Goal: Information Seeking & Learning: Learn about a topic

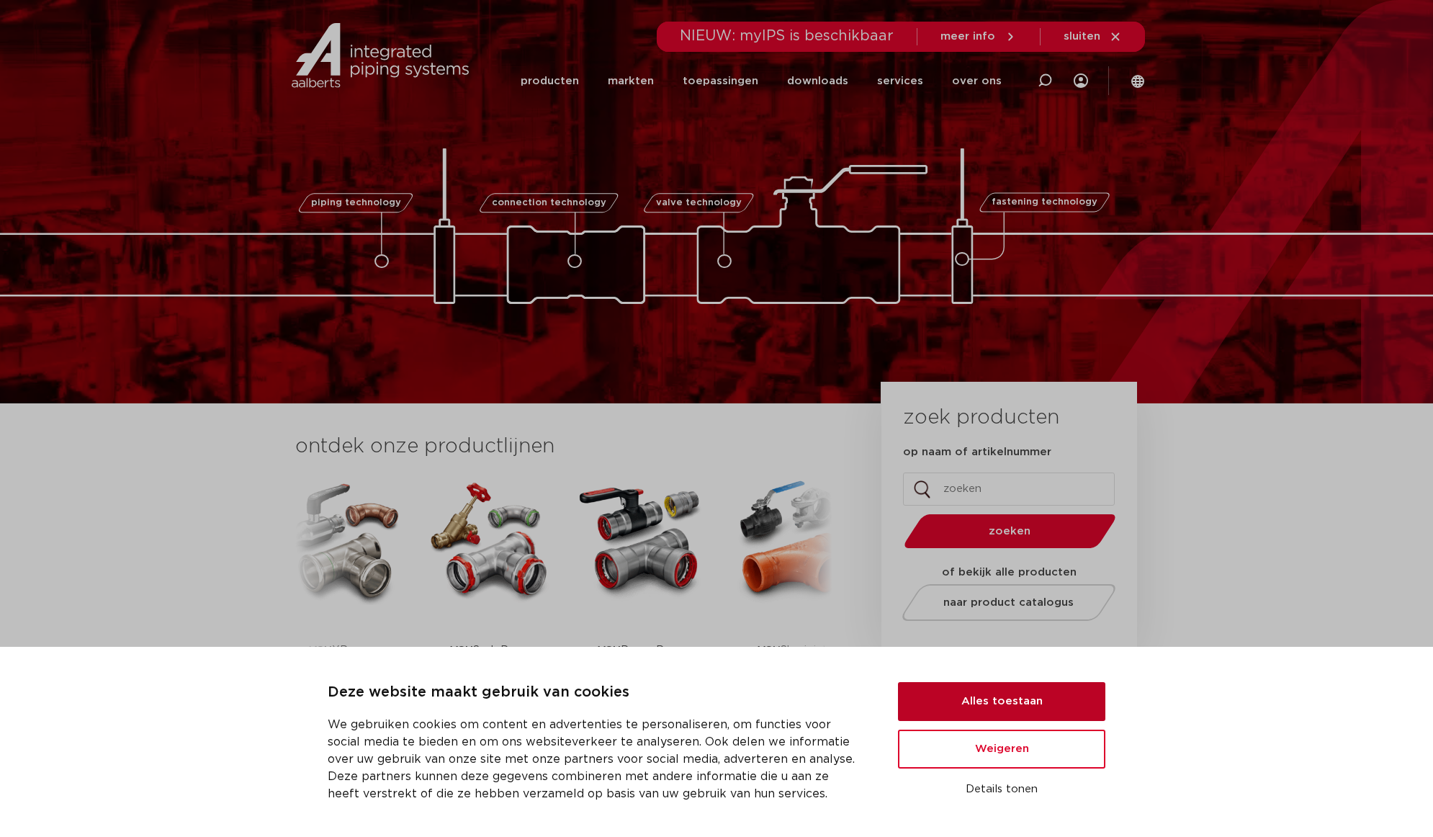
click at [1039, 691] on button "Alles toestaan" at bounding box center [1001, 701] width 207 height 39
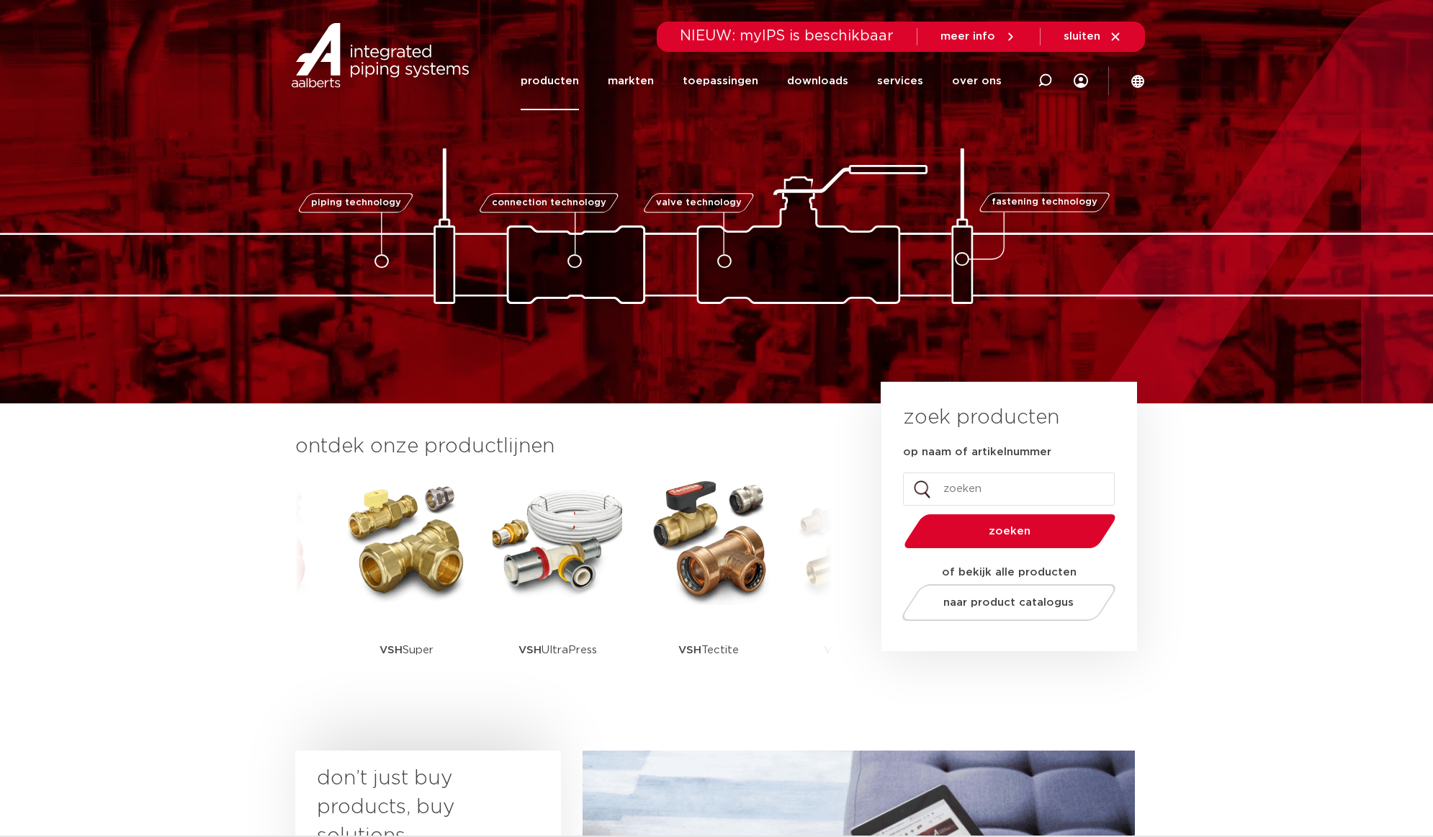
click at [564, 87] on link "producten" at bounding box center [550, 81] width 58 height 58
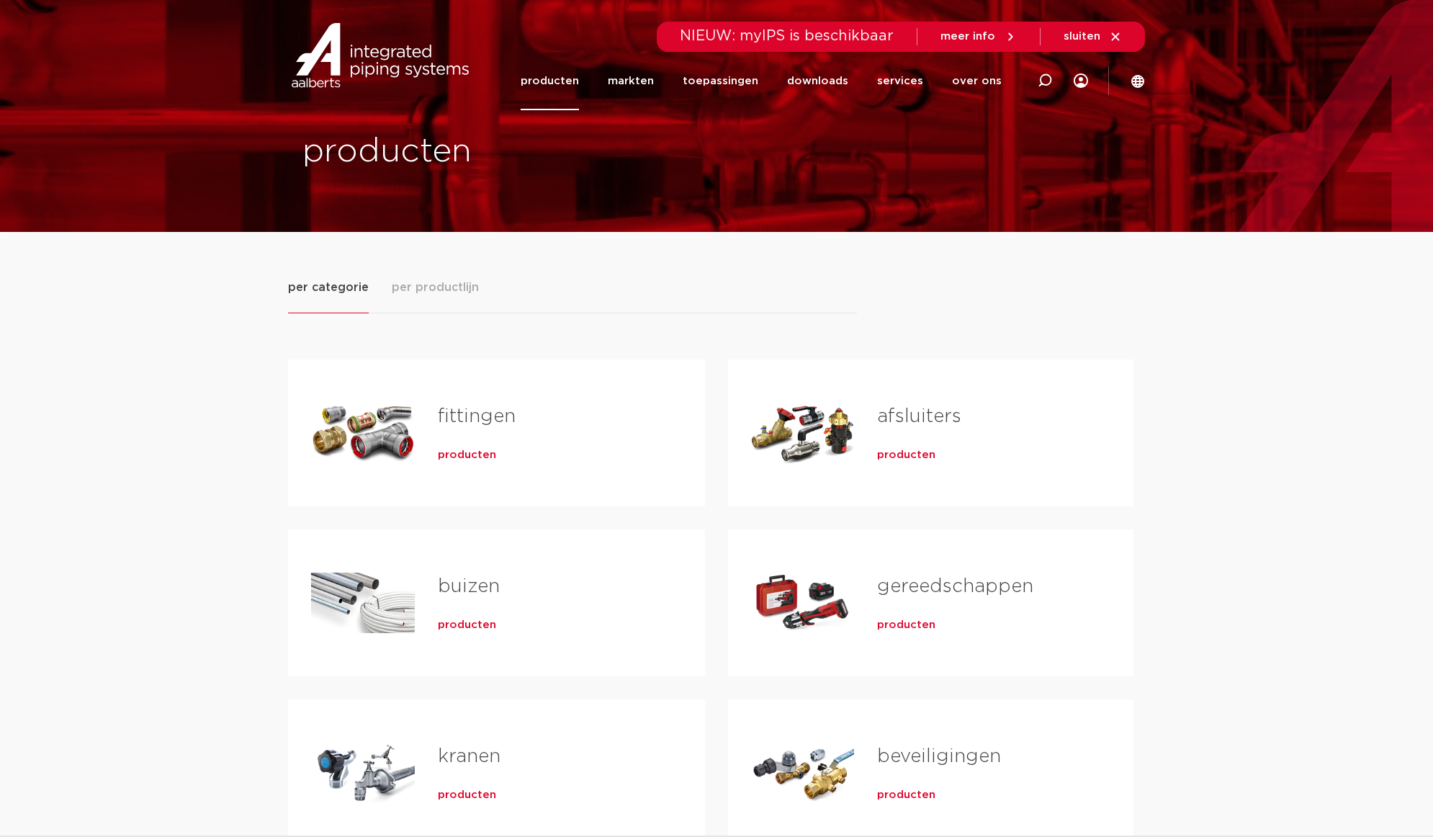
click at [972, 40] on span "meer info" at bounding box center [968, 36] width 55 height 11
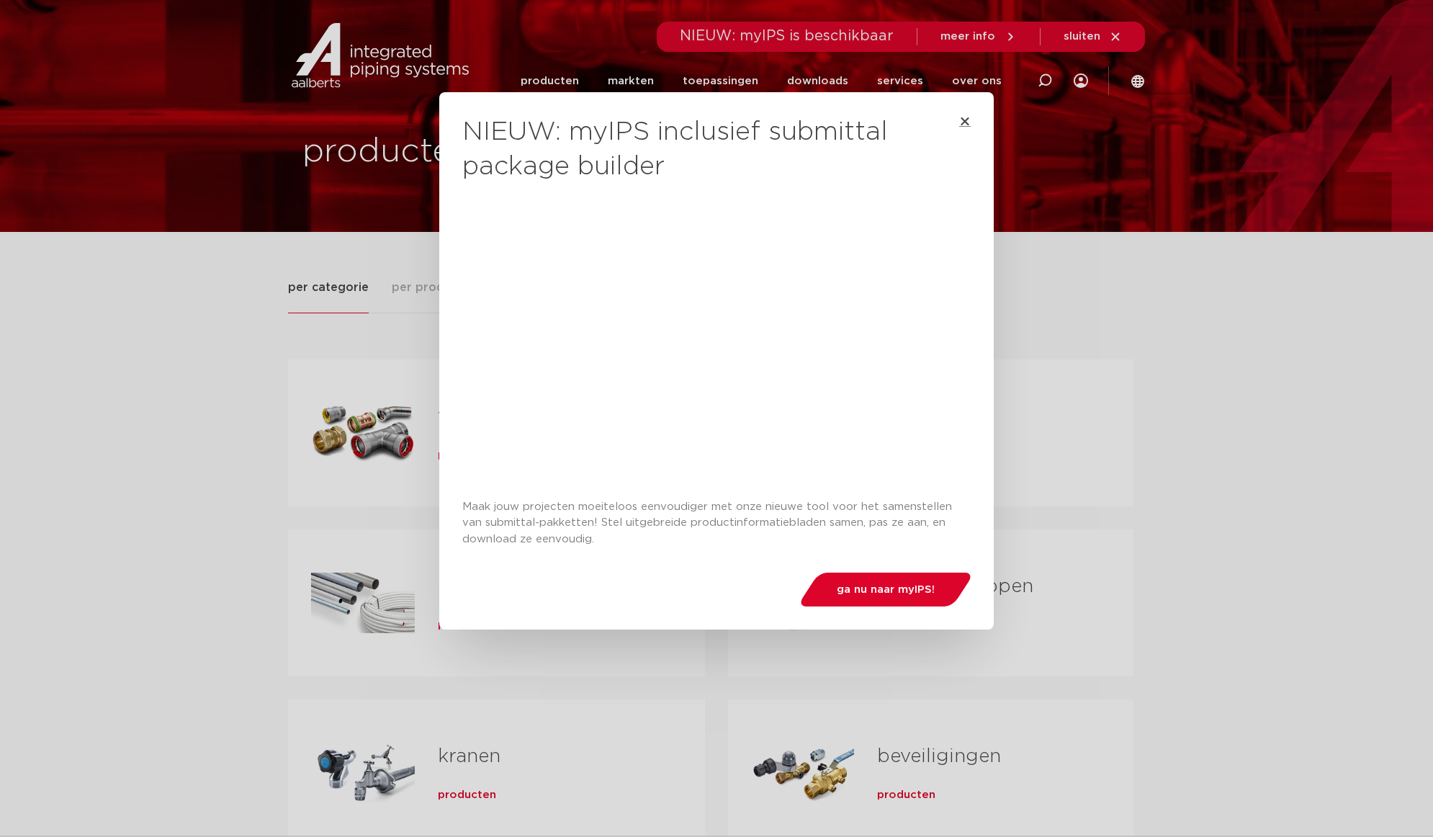
click at [960, 122] on icon "Close" at bounding box center [966, 121] width 12 height 12
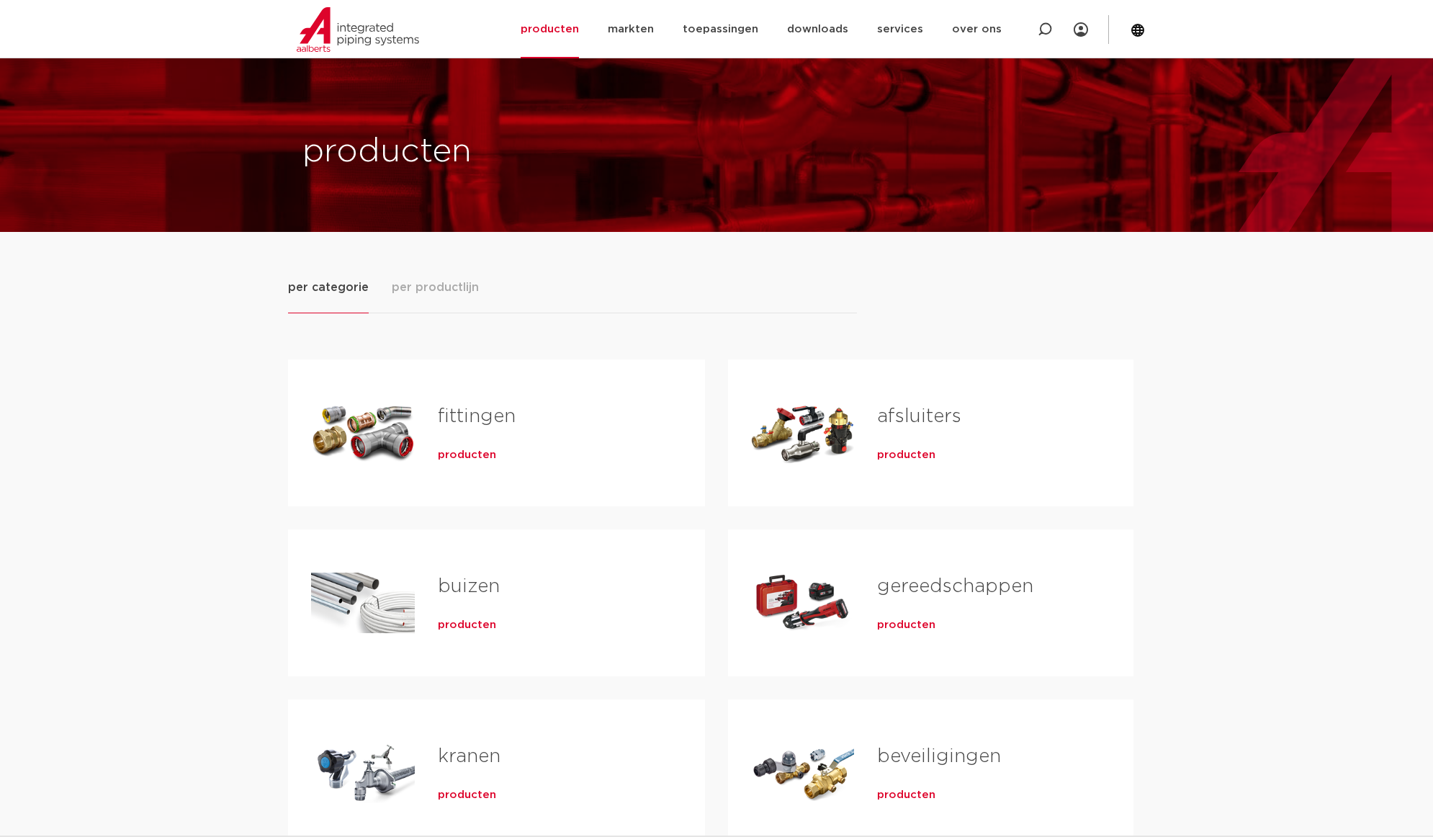
scroll to position [485, 0]
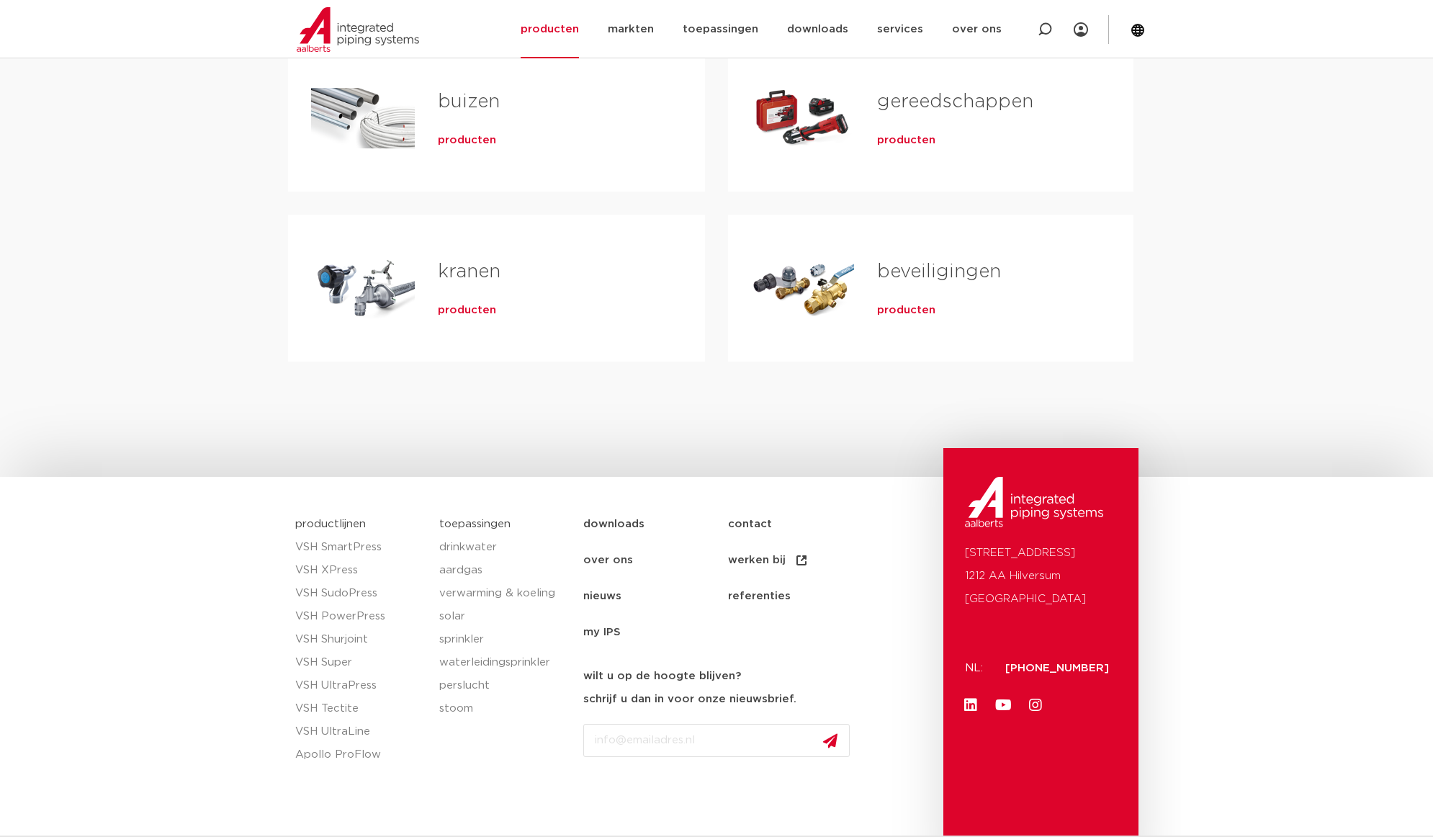
click at [615, 592] on link "nieuws" at bounding box center [655, 596] width 145 height 36
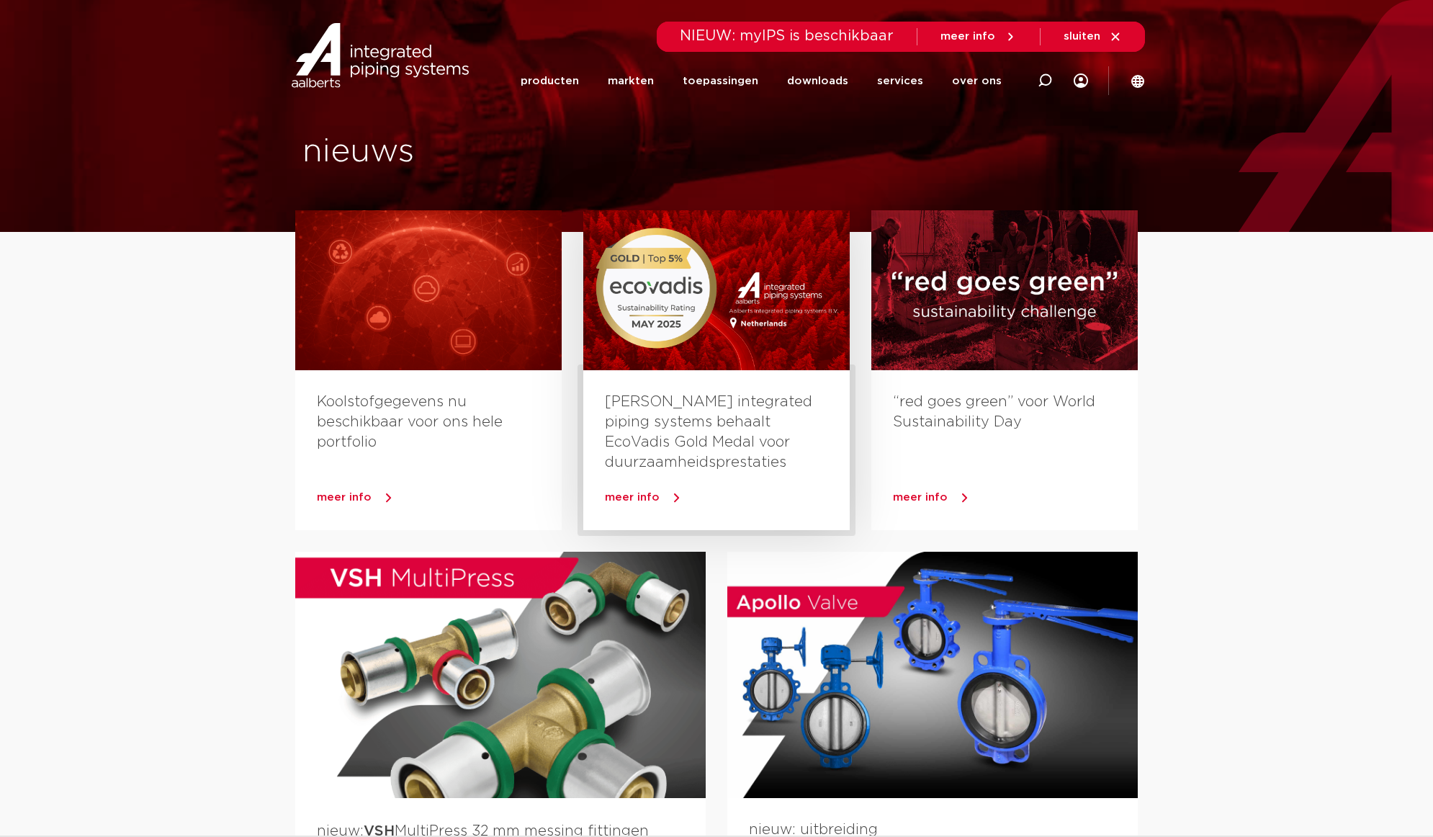
click at [765, 312] on div at bounding box center [716, 290] width 267 height 160
